Goal: Task Accomplishment & Management: Use online tool/utility

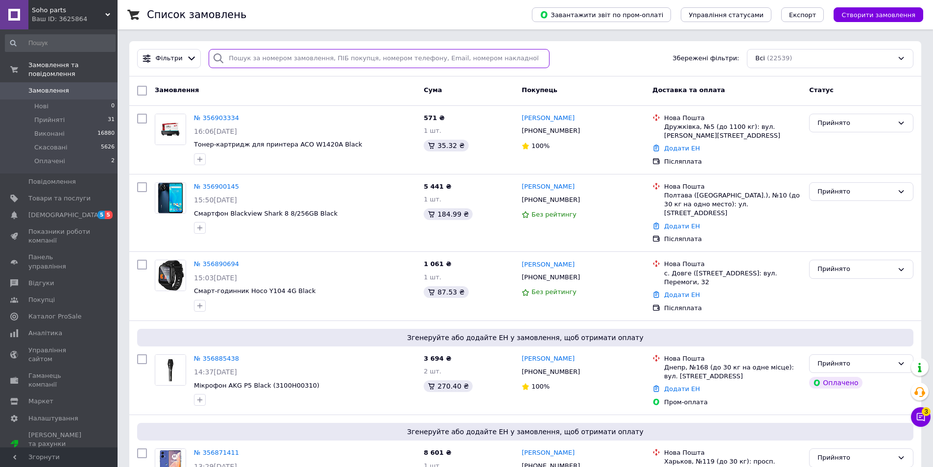
click at [253, 54] on input "search" at bounding box center [379, 58] width 341 height 19
paste input "356573659"
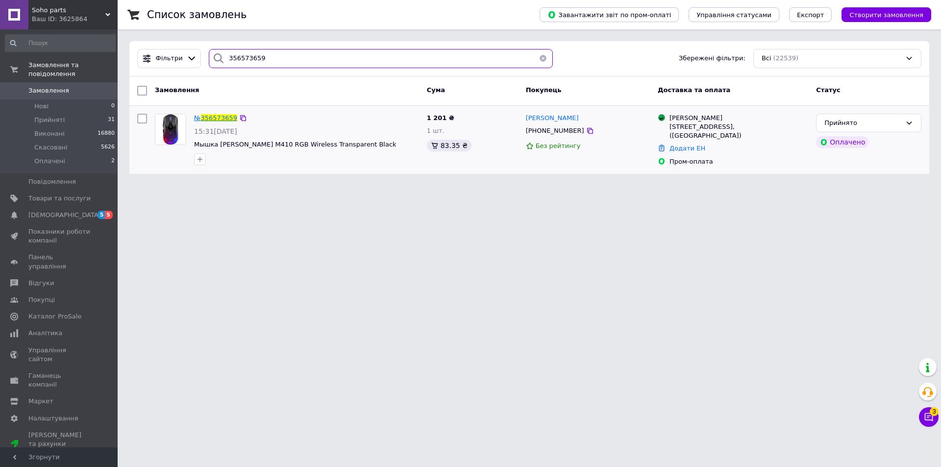
type input "356573659"
click at [216, 118] on span "356573659" at bounding box center [219, 117] width 36 height 7
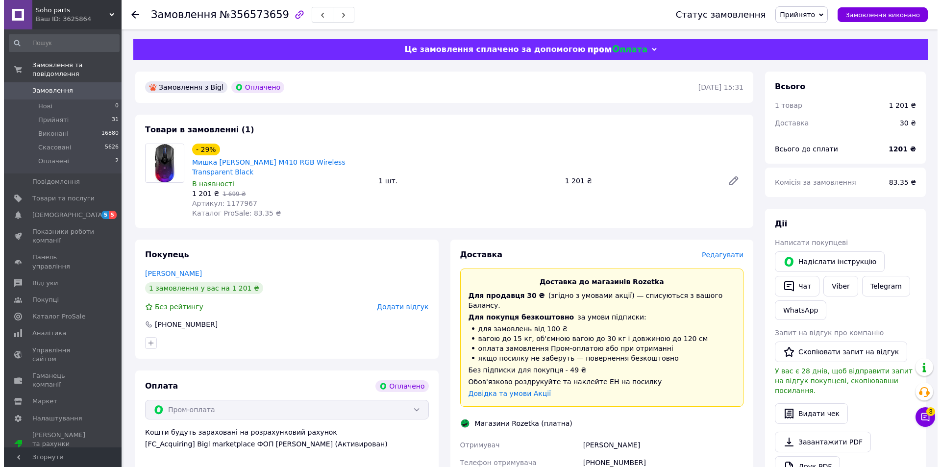
scroll to position [245, 0]
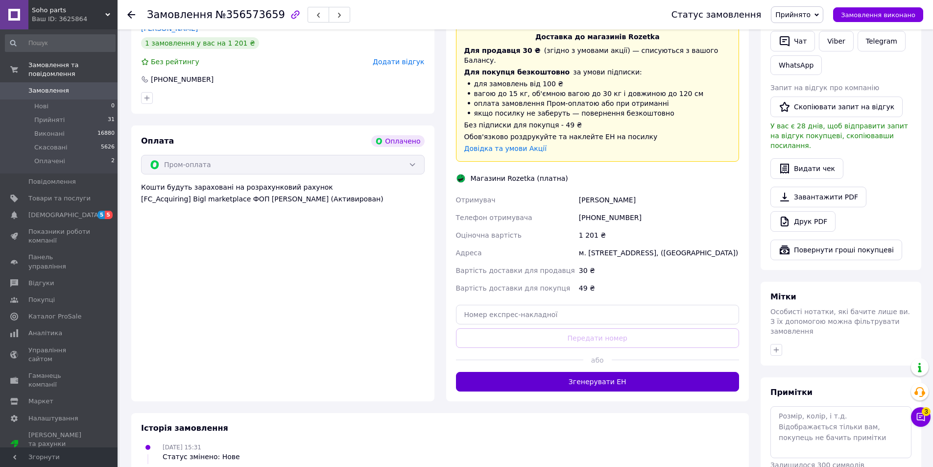
click at [570, 388] on button "Згенерувати ЕН" at bounding box center [598, 382] width 284 height 20
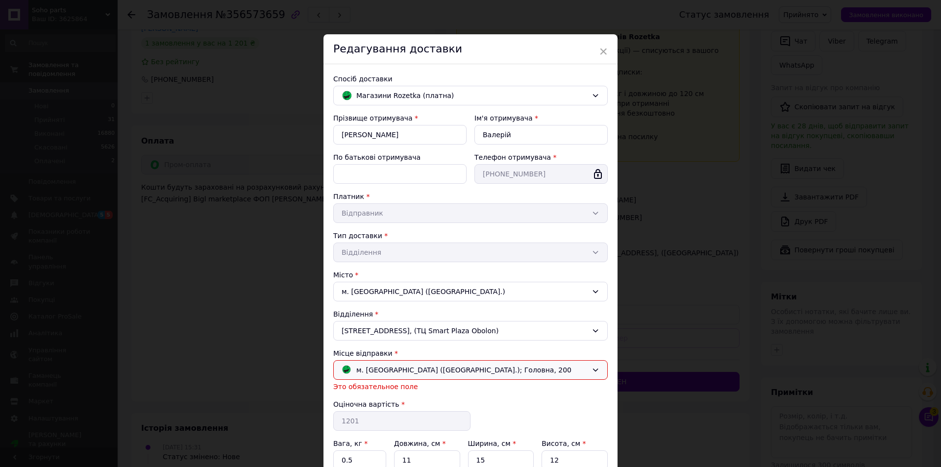
click at [503, 375] on div "м. [GEOGRAPHIC_DATA] ([GEOGRAPHIC_DATA].); Головна, 200" at bounding box center [464, 370] width 251 height 11
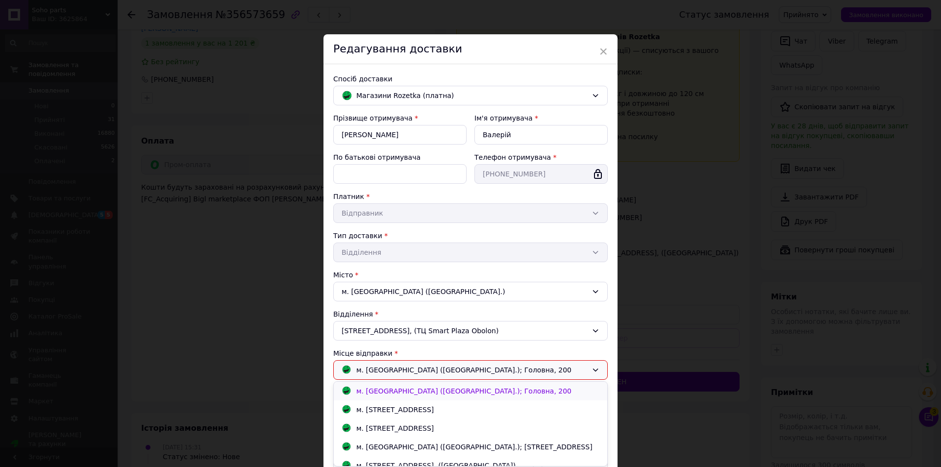
click at [487, 399] on div "м. [GEOGRAPHIC_DATA] ([GEOGRAPHIC_DATA].); Головна, 200" at bounding box center [470, 391] width 273 height 19
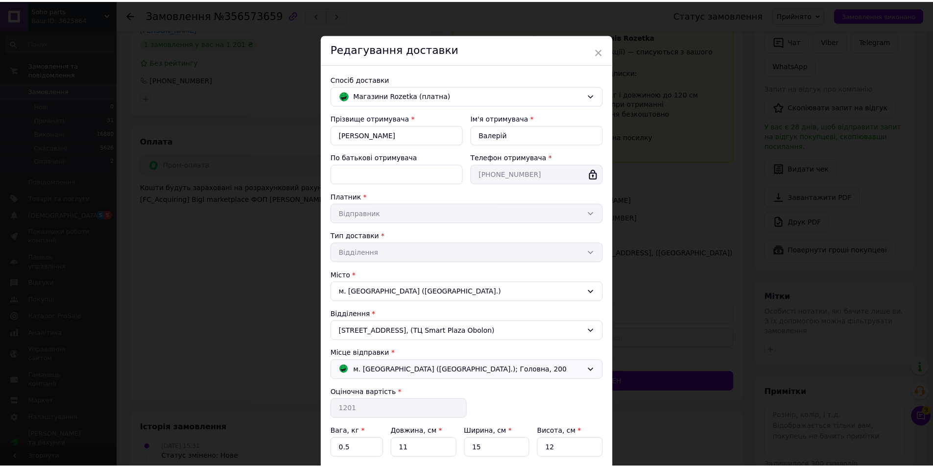
scroll to position [84, 0]
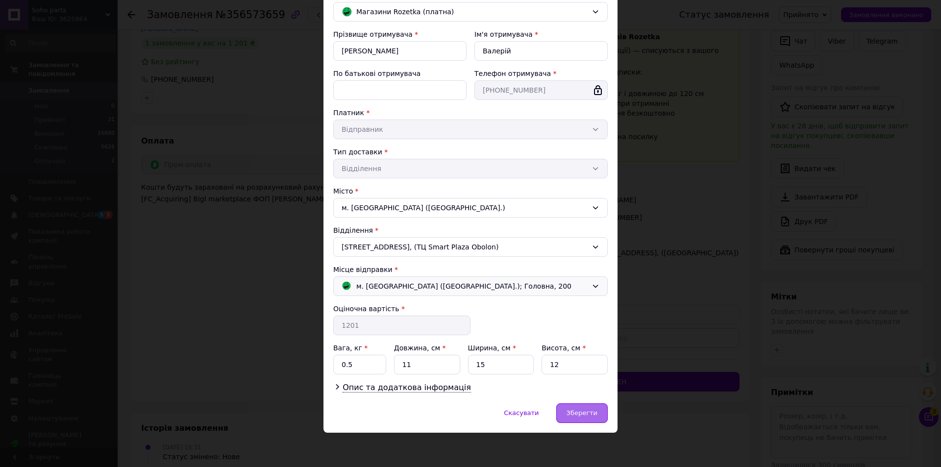
click at [576, 412] on span "Зберегти" at bounding box center [581, 412] width 31 height 7
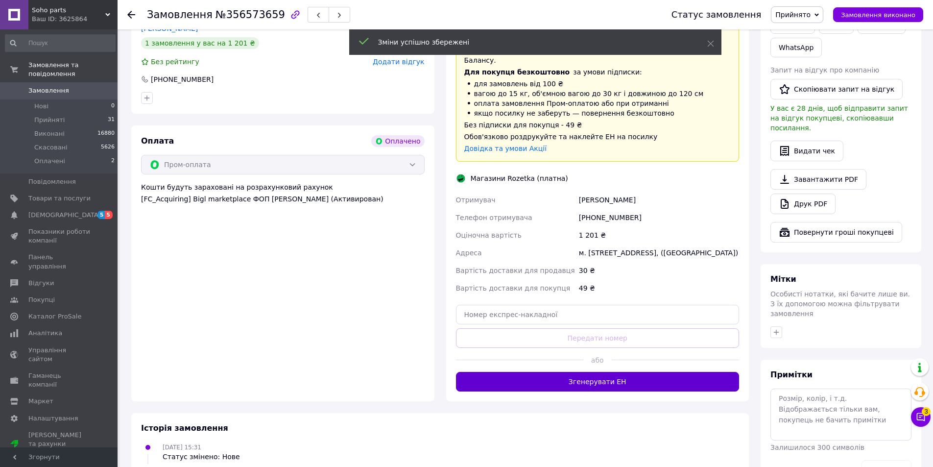
click at [605, 374] on button "Згенерувати ЕН" at bounding box center [598, 382] width 284 height 20
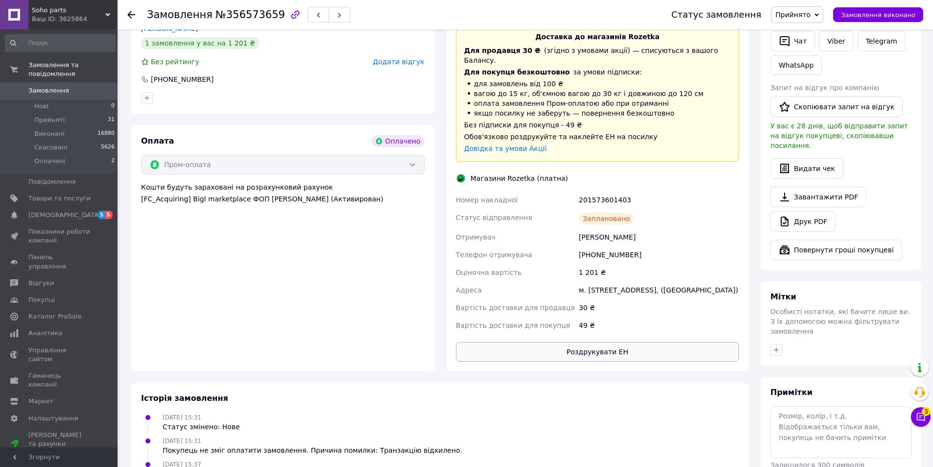
click at [589, 351] on button "Роздрукувати ЕН" at bounding box center [598, 352] width 284 height 20
click at [61, 22] on div "Ваш ID: 3625864" at bounding box center [75, 19] width 86 height 9
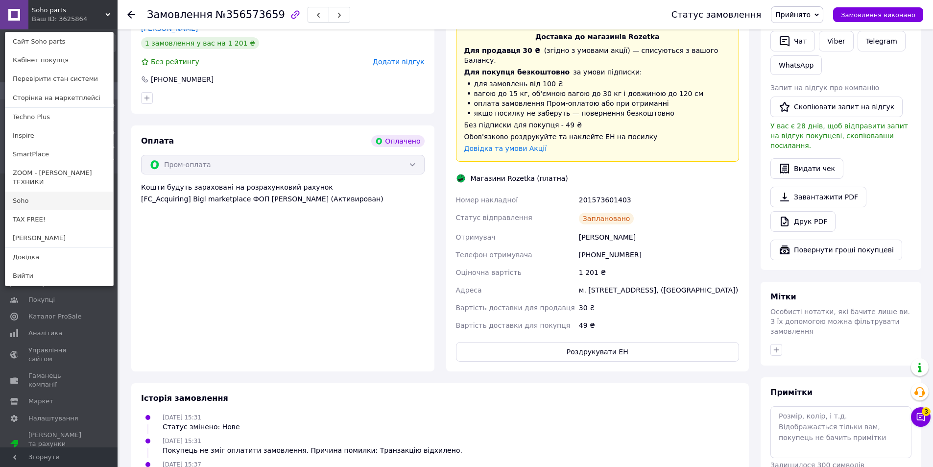
click at [38, 198] on link "Soho" at bounding box center [59, 201] width 108 height 19
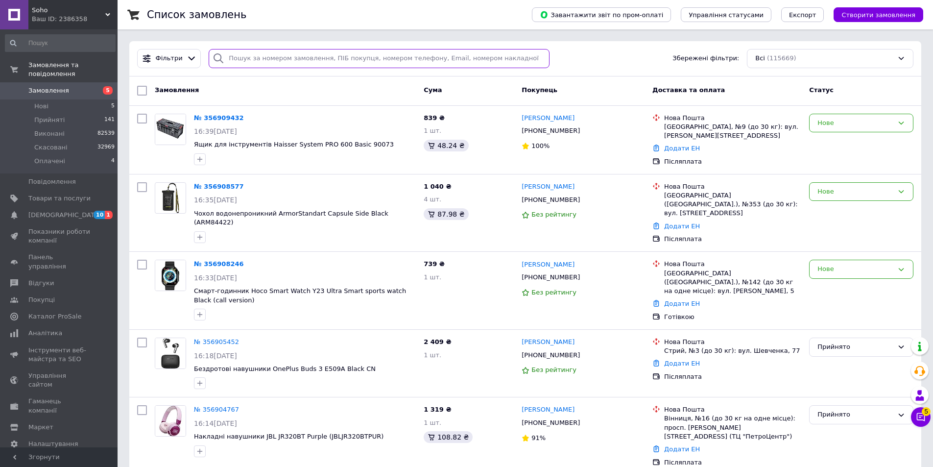
click at [327, 56] on input "search" at bounding box center [379, 58] width 341 height 19
paste input "356651623"
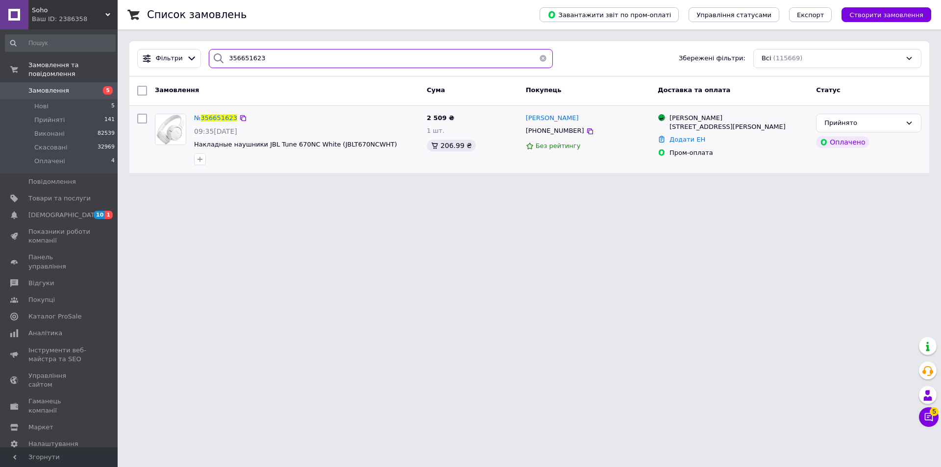
type input "356651623"
click at [230, 113] on div "№ 356651623" at bounding box center [215, 118] width 45 height 11
click at [222, 116] on span "356651623" at bounding box center [219, 117] width 36 height 7
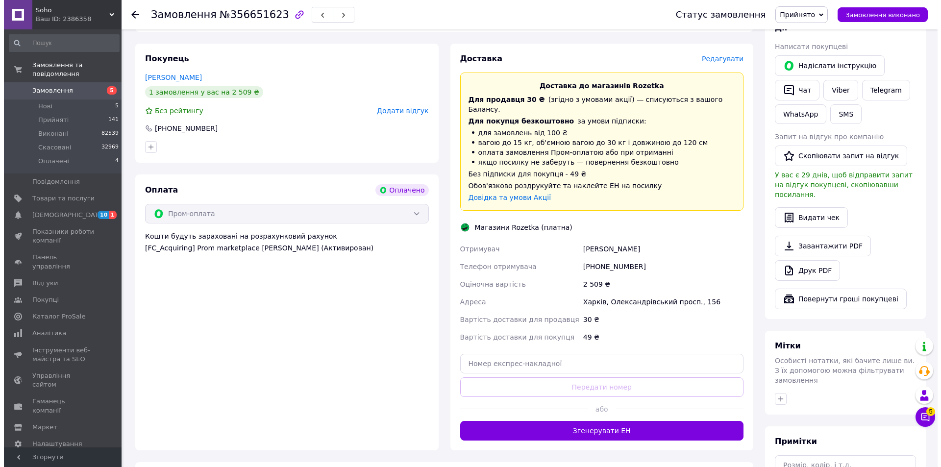
scroll to position [322, 0]
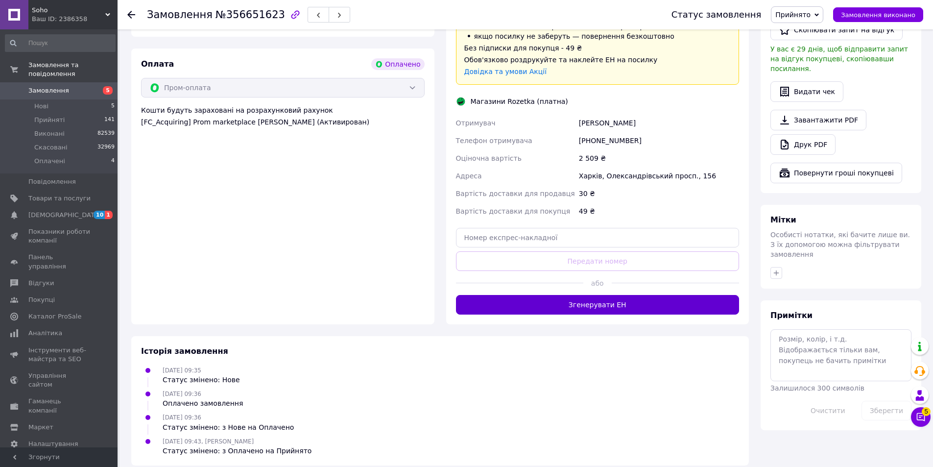
click at [591, 298] on button "Згенерувати ЕН" at bounding box center [598, 305] width 284 height 20
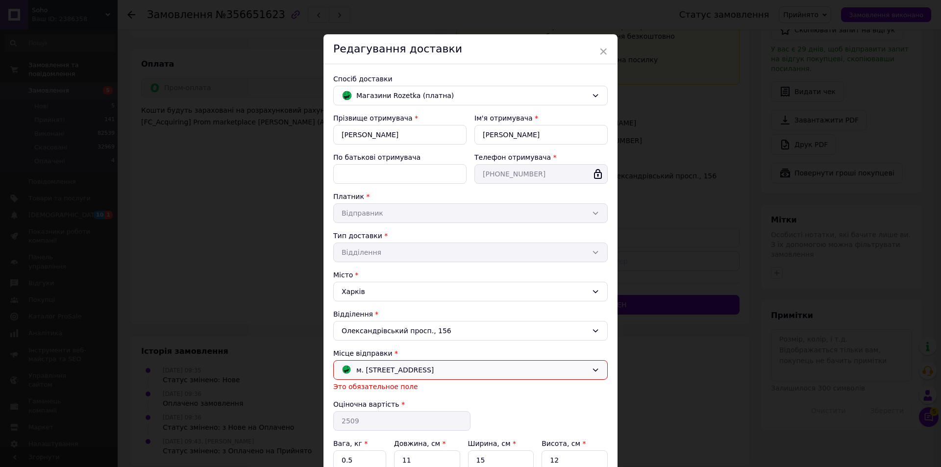
click at [512, 375] on div "м. [STREET_ADDRESS]" at bounding box center [464, 370] width 251 height 11
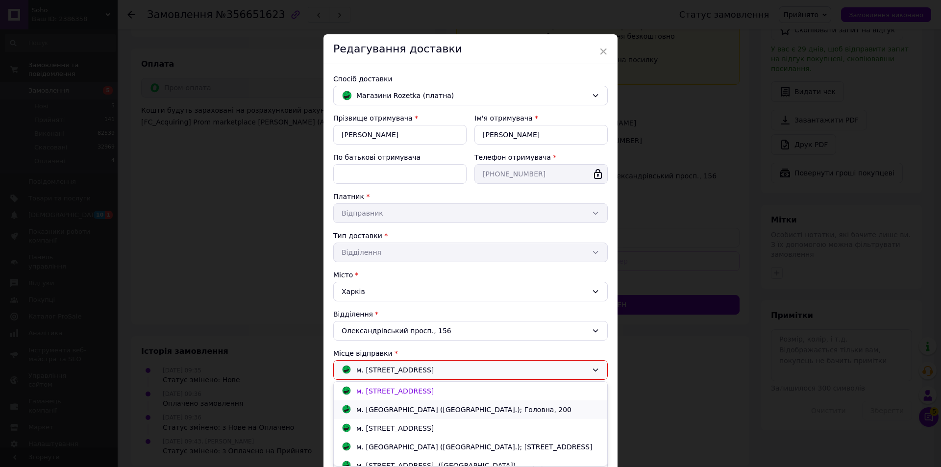
click at [487, 409] on div "м. [GEOGRAPHIC_DATA] ([GEOGRAPHIC_DATA].); Головна, 200" at bounding box center [464, 409] width 220 height 11
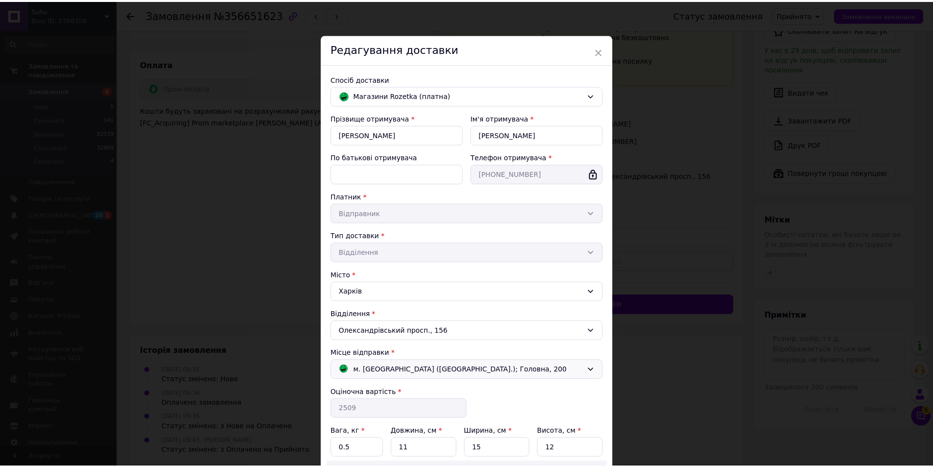
scroll to position [141, 0]
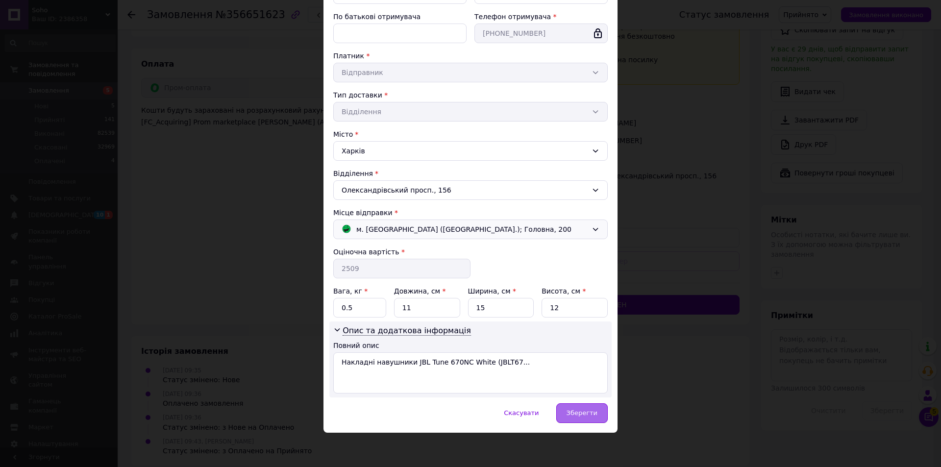
click at [593, 419] on div "Зберегти" at bounding box center [581, 413] width 51 height 20
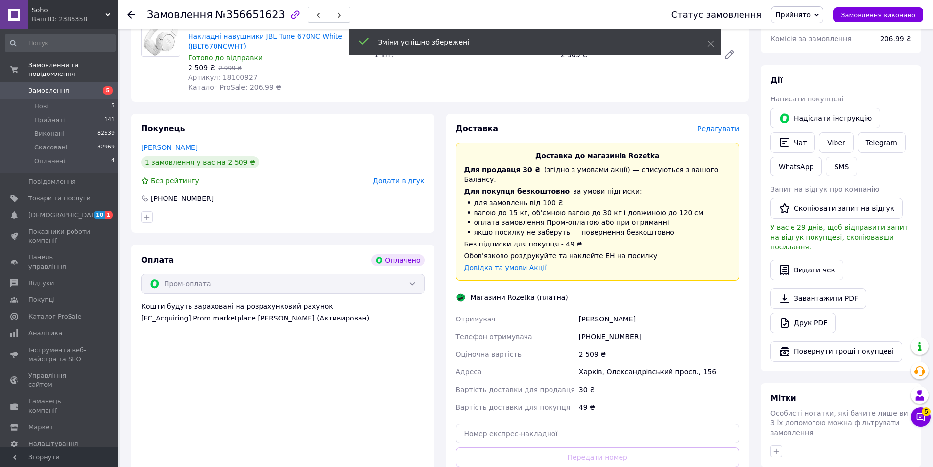
scroll to position [273, 0]
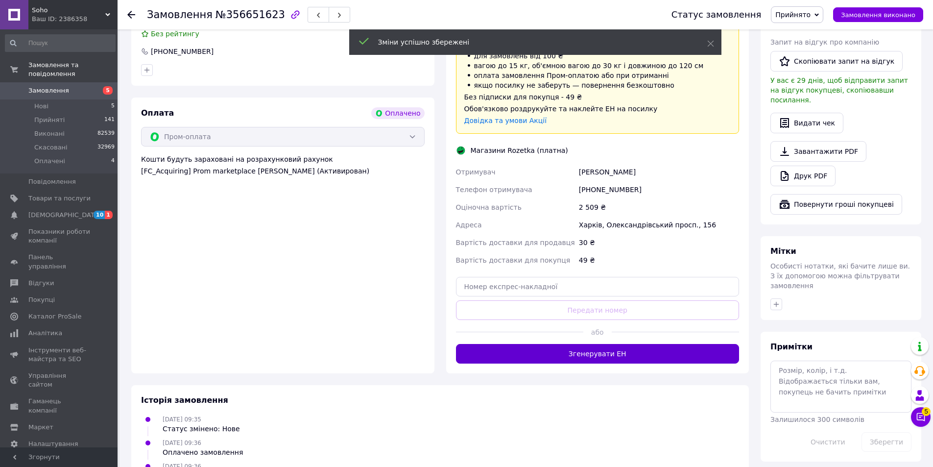
click at [628, 345] on button "Згенерувати ЕН" at bounding box center [598, 354] width 284 height 20
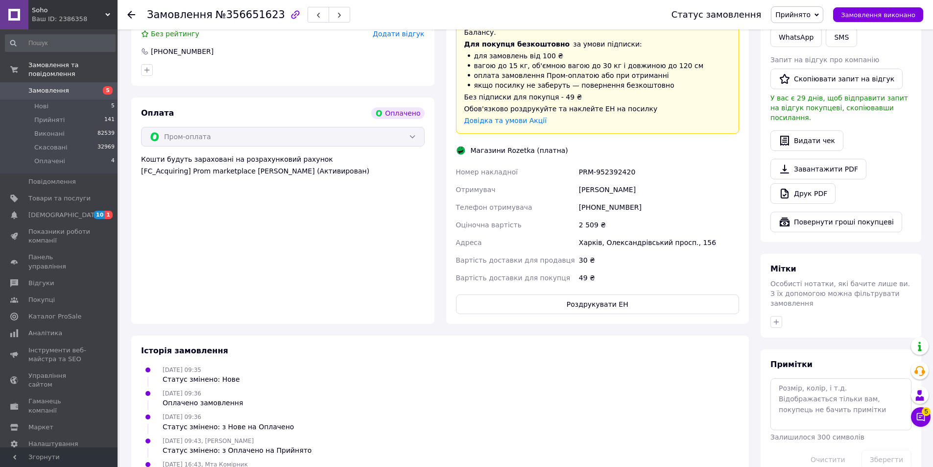
click at [589, 281] on div "49 ₴" at bounding box center [659, 278] width 164 height 18
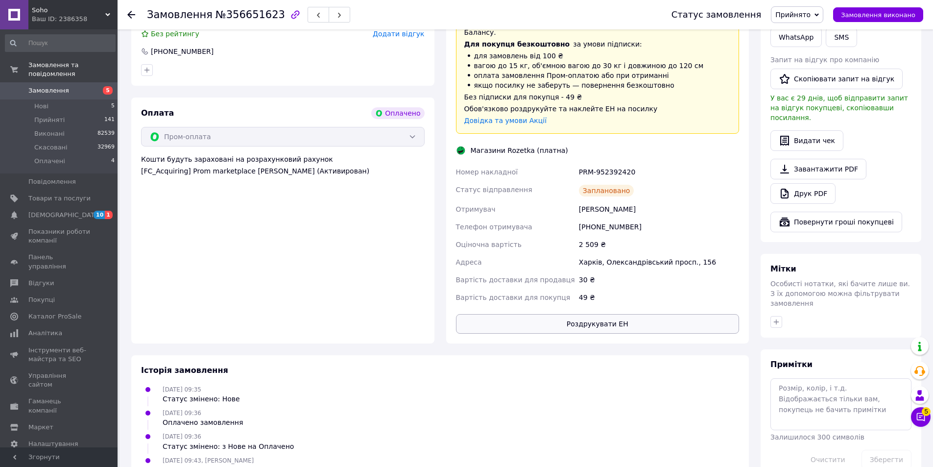
click at [595, 314] on button "Роздрукувати ЕН" at bounding box center [598, 324] width 284 height 20
click at [78, 12] on span "Soho" at bounding box center [69, 10] width 74 height 9
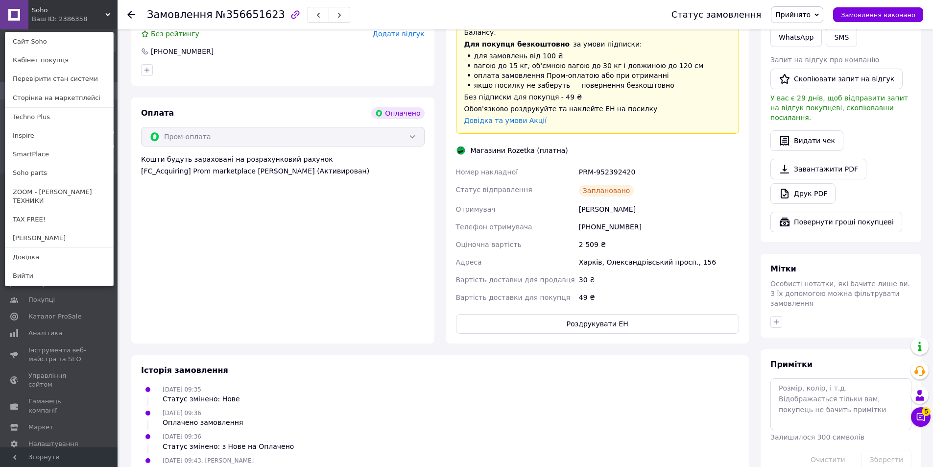
click at [55, 171] on link "Soho parts" at bounding box center [59, 173] width 108 height 19
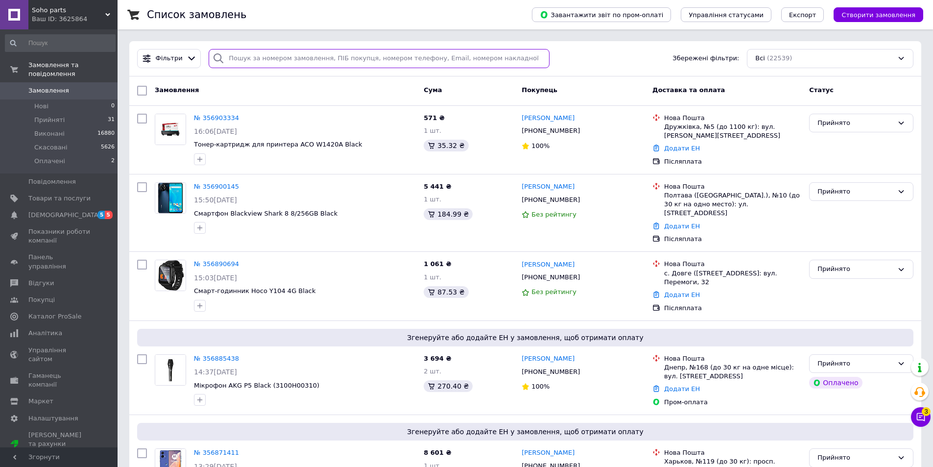
click at [230, 55] on input "search" at bounding box center [379, 58] width 341 height 19
paste input "356665424"
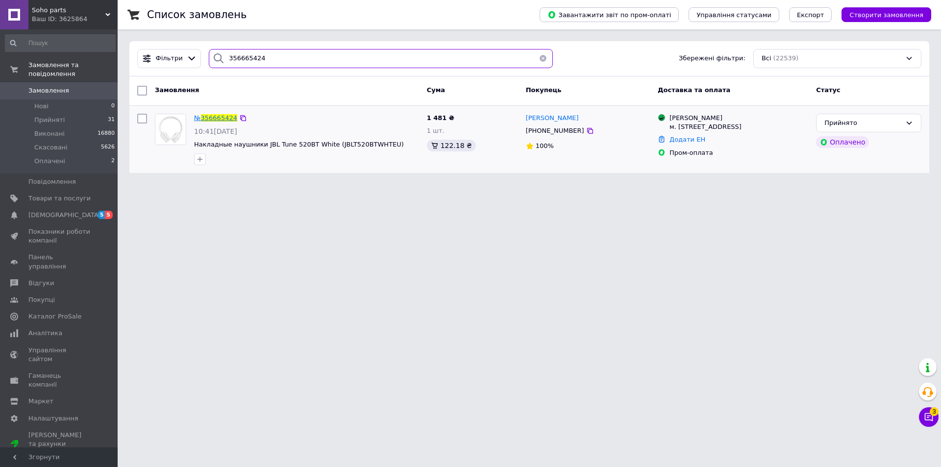
type input "356665424"
click at [214, 120] on span "356665424" at bounding box center [219, 117] width 36 height 7
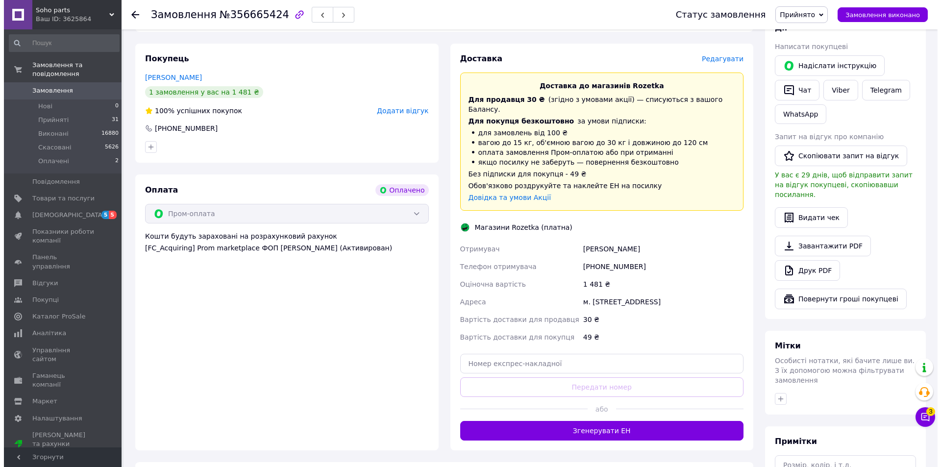
scroll to position [245, 0]
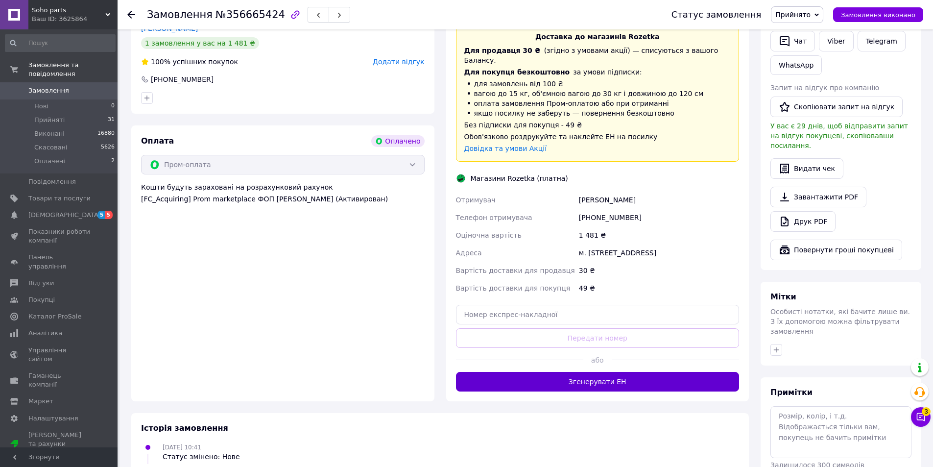
click at [565, 375] on button "Згенерувати ЕН" at bounding box center [598, 382] width 284 height 20
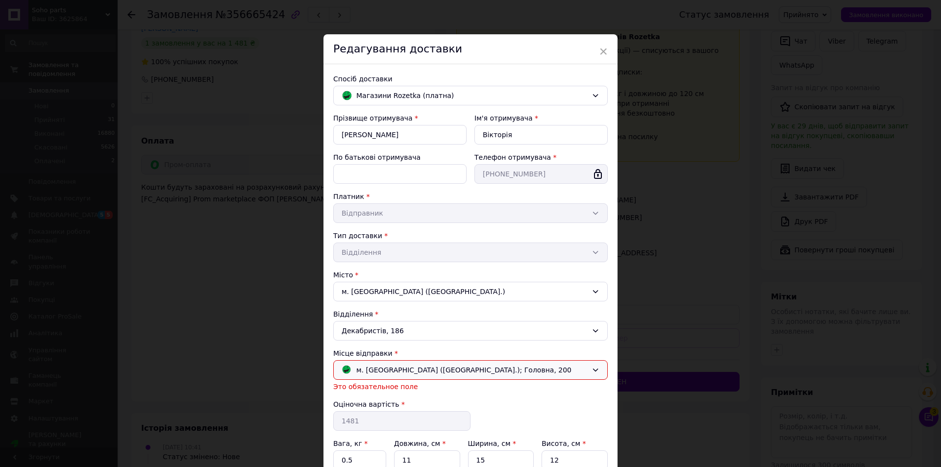
click at [492, 372] on span "м. [GEOGRAPHIC_DATA] ([GEOGRAPHIC_DATA].); Головна, 200" at bounding box center [463, 370] width 215 height 11
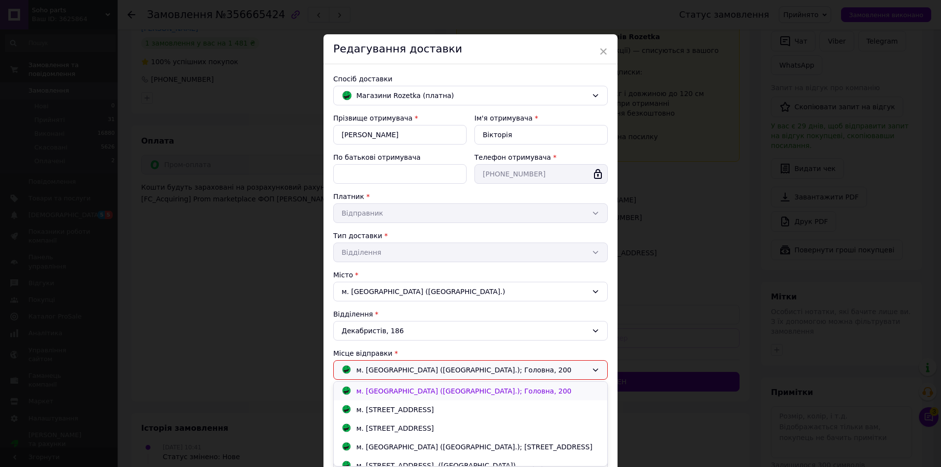
click at [492, 389] on span "м. [GEOGRAPHIC_DATA] ([GEOGRAPHIC_DATA].); Головна, 200" at bounding box center [463, 391] width 215 height 8
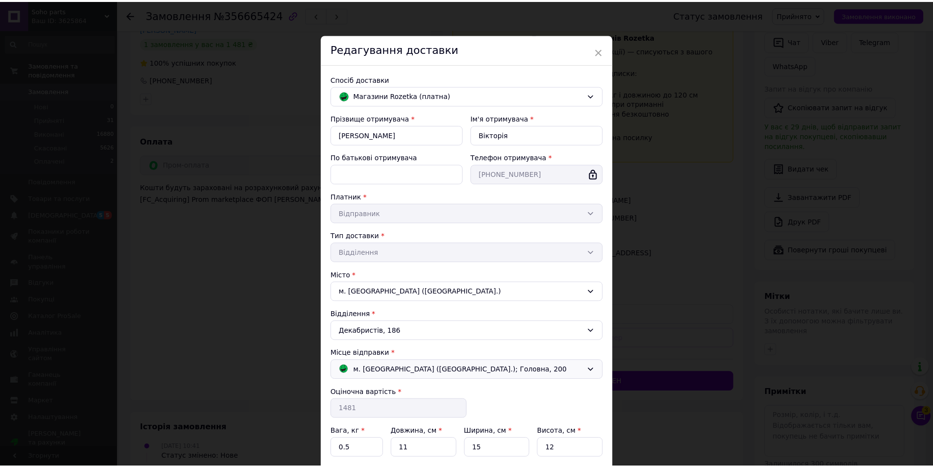
scroll to position [84, 0]
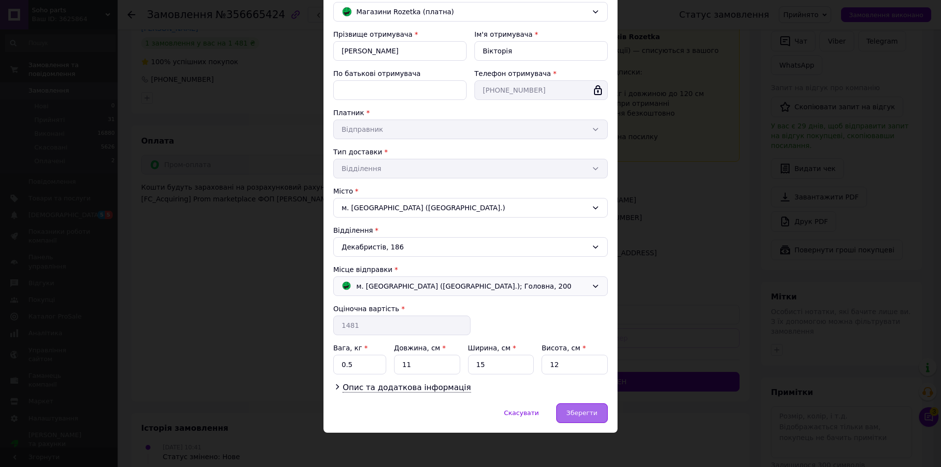
click at [584, 409] on span "Зберегти" at bounding box center [581, 412] width 31 height 7
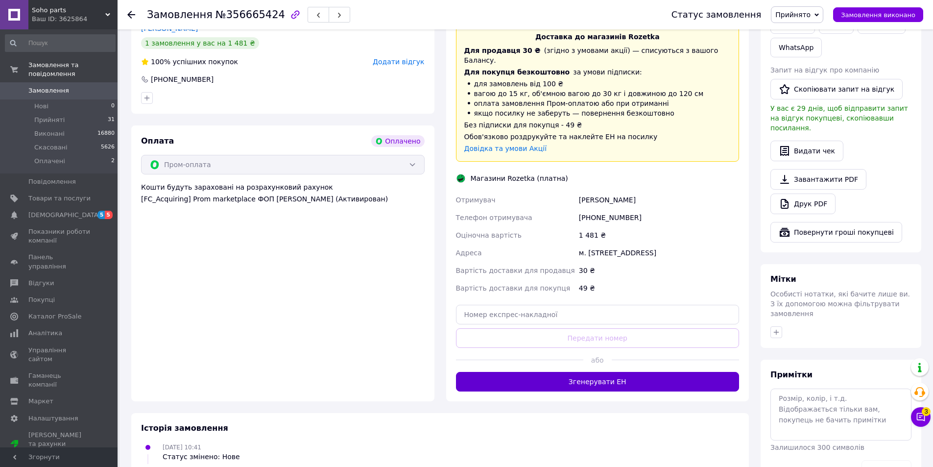
click at [623, 381] on button "Згенерувати ЕН" at bounding box center [598, 382] width 284 height 20
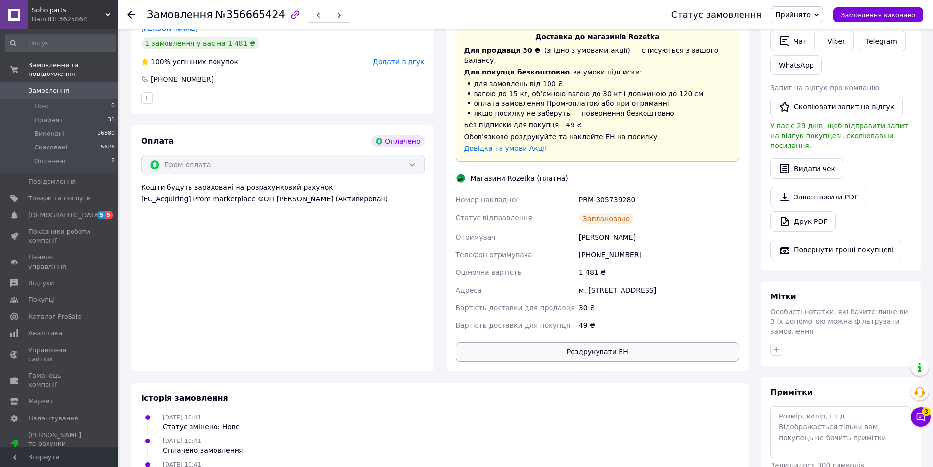
click at [649, 342] on button "Роздрукувати ЕН" at bounding box center [598, 352] width 284 height 20
